Goal: Task Accomplishment & Management: Use online tool/utility

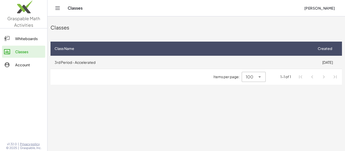
click at [307, 64] on td "3rd Period - Accelerated" at bounding box center [182, 62] width 262 height 13
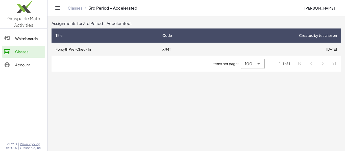
click at [167, 53] on td "XJJ4T" at bounding box center [186, 49] width 57 height 13
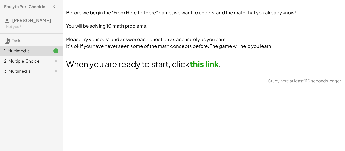
click at [201, 68] on link "this link" at bounding box center [204, 64] width 29 height 10
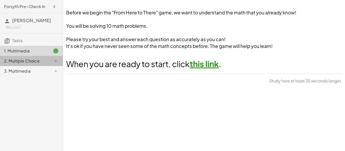
click at [17, 61] on div "2. Multiple Choice" at bounding box center [24, 61] width 41 height 6
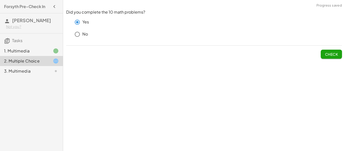
click at [332, 53] on span "Check" at bounding box center [331, 54] width 13 height 5
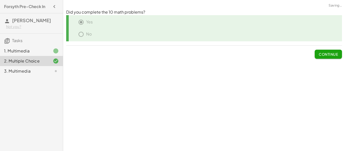
click at [38, 71] on div "3. Multimedia" at bounding box center [24, 71] width 41 height 6
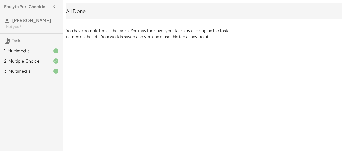
click at [75, 7] on div "All Done" at bounding box center [204, 11] width 276 height 16
